Goal: Go to known website: Access a specific website the user already knows

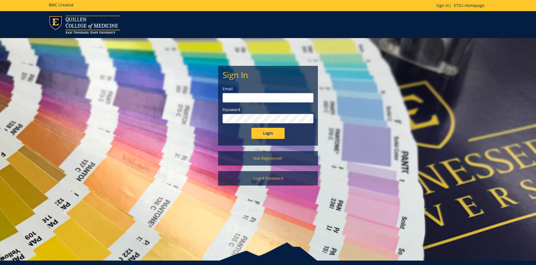
type input "[EMAIL_ADDRESS][DOMAIN_NAME]"
click at [257, 132] on input "Login" at bounding box center [268, 133] width 33 height 11
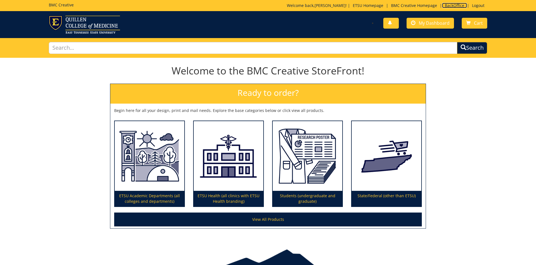
click at [453, 5] on link "BackOffice" at bounding box center [454, 5] width 25 height 5
